Goal: Check status: Check status

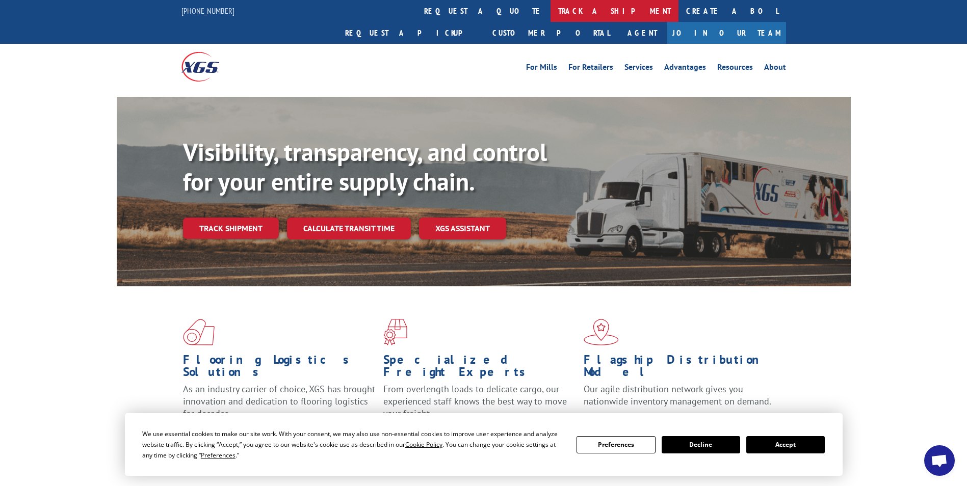
click at [550, 9] on link "track a shipment" at bounding box center [614, 11] width 128 height 22
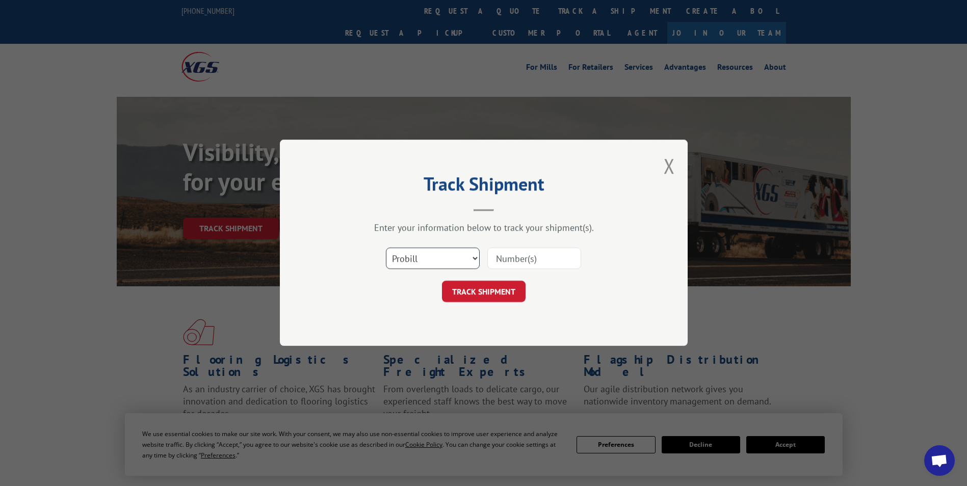
click at [426, 253] on select "Select category... Probill BOL PO" at bounding box center [433, 258] width 94 height 21
select select "bol"
click at [386, 248] on select "Select category... Probill BOL PO" at bounding box center [433, 258] width 94 height 21
click at [512, 262] on input at bounding box center [534, 258] width 94 height 21
type input "978102"
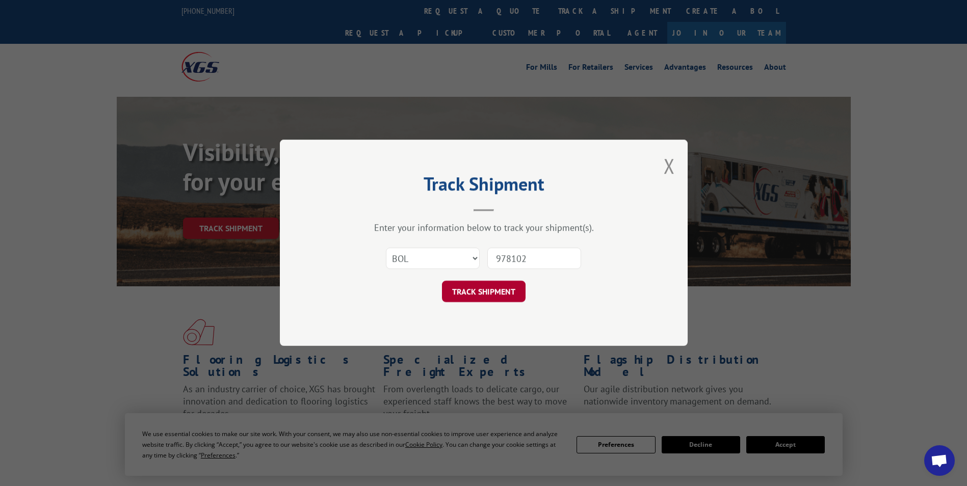
click at [496, 284] on button "TRACK SHIPMENT" at bounding box center [484, 291] width 84 height 21
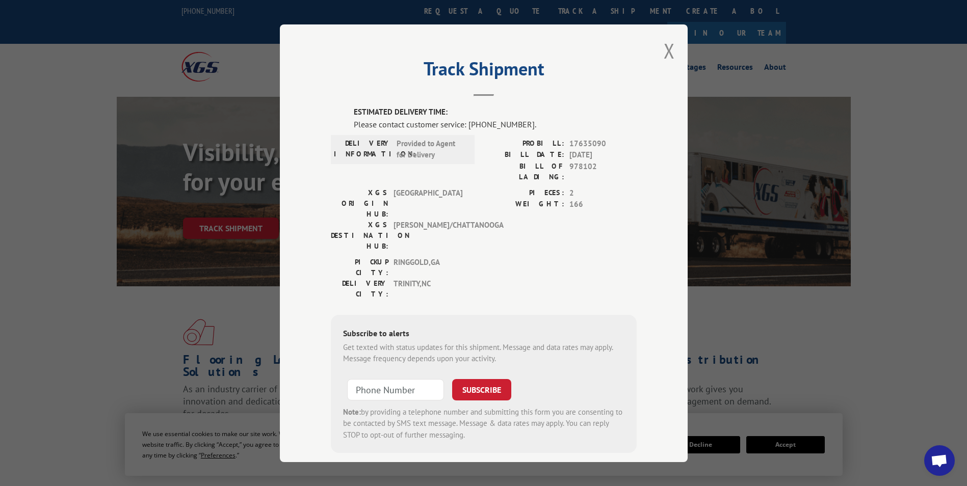
click at [673, 48] on div "Track Shipment ESTIMATED DELIVERY TIME: Please contact customer service: [PHONE…" at bounding box center [484, 243] width 408 height 438
click at [663, 56] on button "Close modal" at bounding box center [668, 50] width 11 height 27
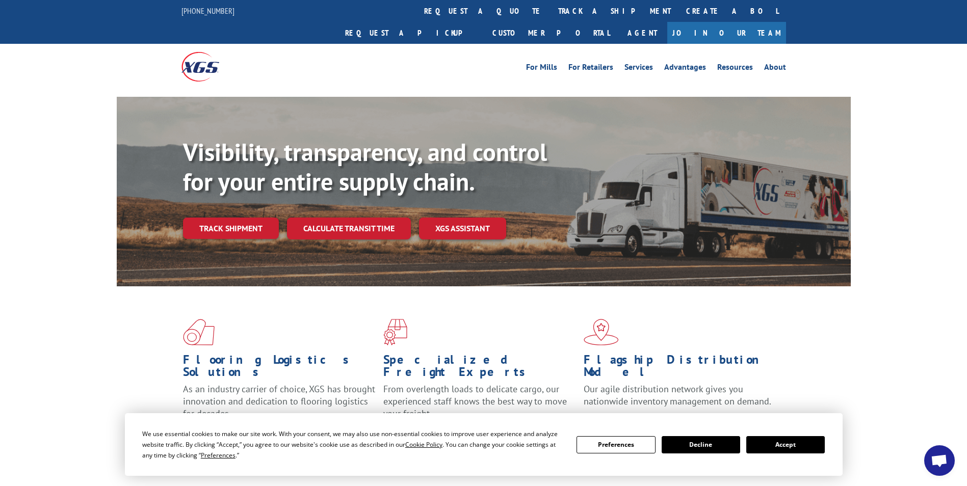
click at [785, 449] on button "Accept" at bounding box center [785, 444] width 78 height 17
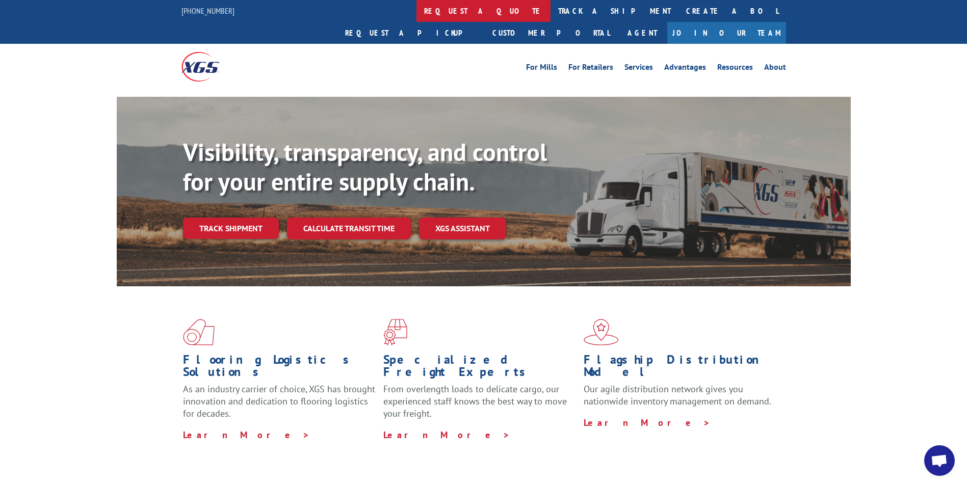
click at [416, 7] on link "request a quote" at bounding box center [483, 11] width 134 height 22
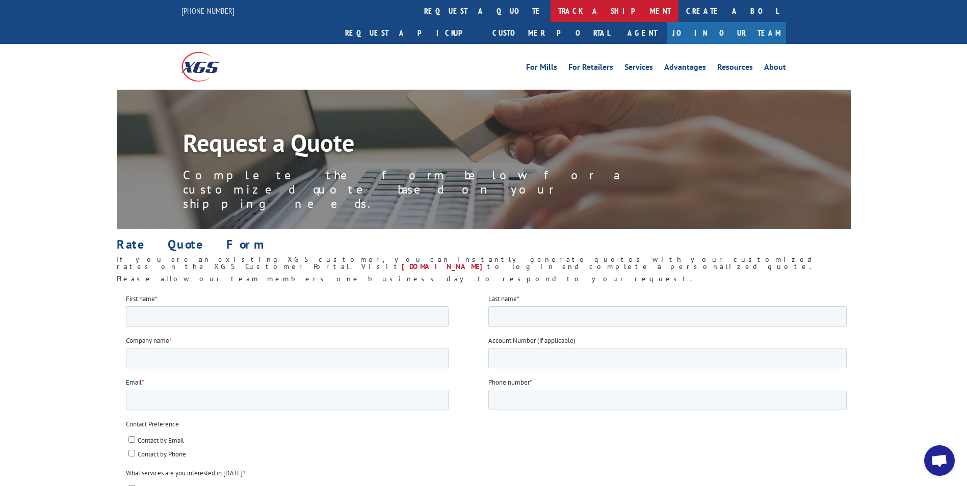
click at [550, 12] on link "track a shipment" at bounding box center [614, 11] width 128 height 22
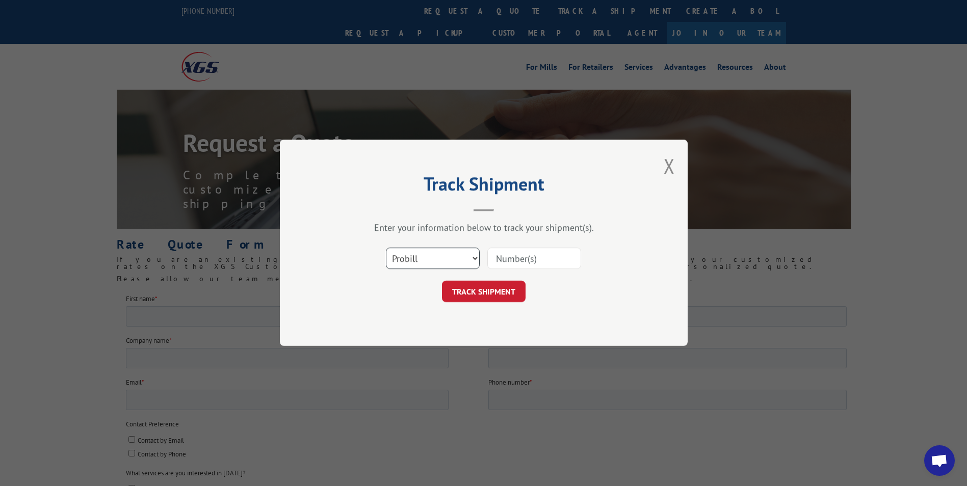
click at [422, 257] on select "Select category... Probill BOL PO" at bounding box center [433, 258] width 94 height 21
click at [386, 248] on select "Select category... Probill BOL PO" at bounding box center [433, 258] width 94 height 21
click at [414, 259] on select "Select category... Probill BOL PO" at bounding box center [433, 258] width 94 height 21
select select "po"
click at [386, 248] on select "Select category... Probill BOL PO" at bounding box center [433, 258] width 94 height 21
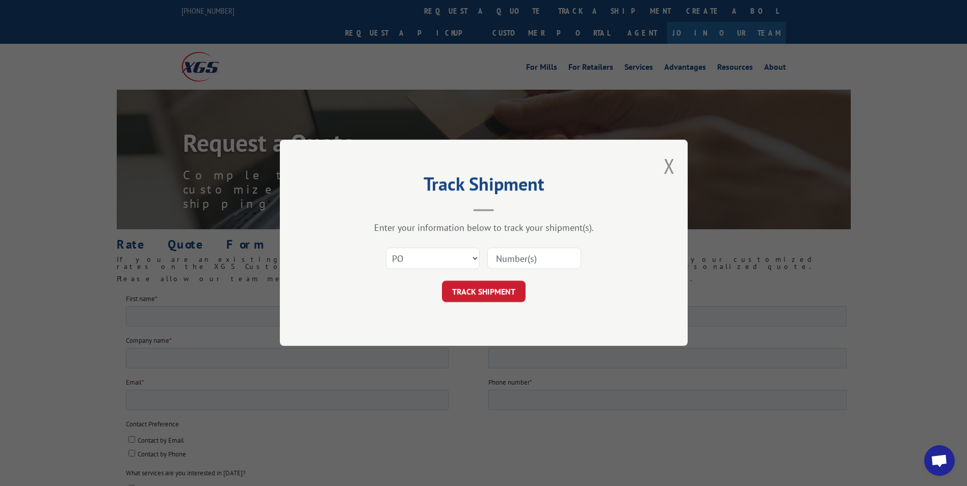
click at [510, 250] on input at bounding box center [534, 258] width 94 height 21
type input "1"
type input "21710"
click at [500, 289] on button "TRACK SHIPMENT" at bounding box center [484, 291] width 84 height 21
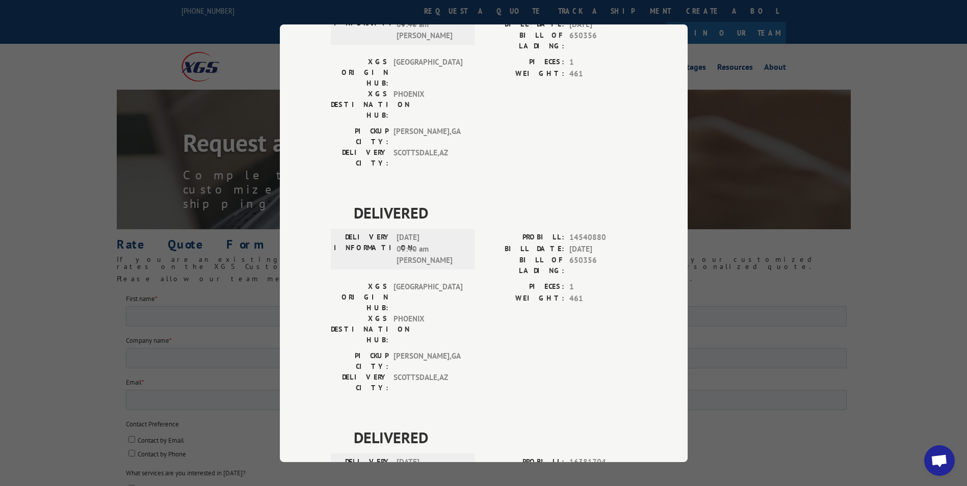
scroll to position [908, 0]
